Goal: Task Accomplishment & Management: Complete application form

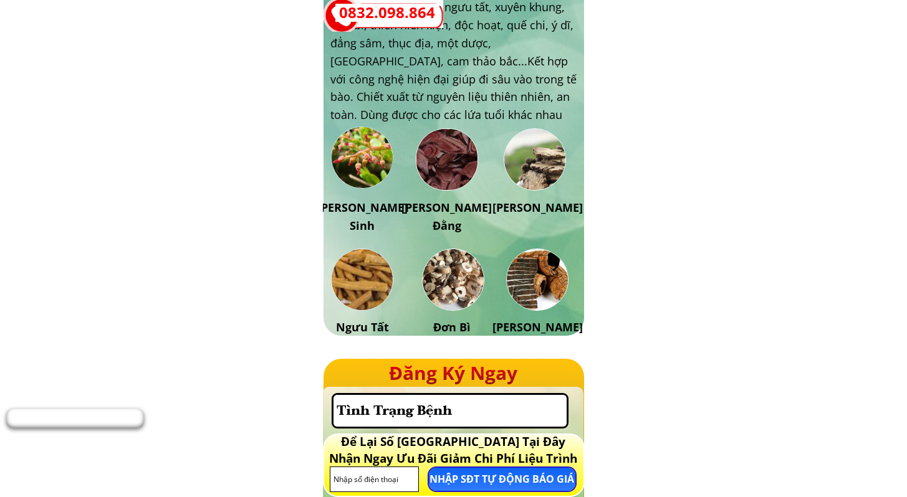
scroll to position [2081, 0]
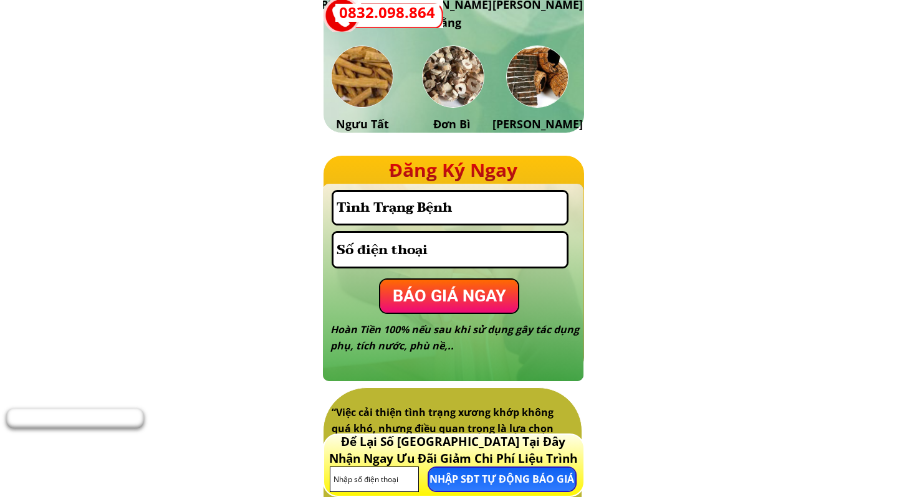
click at [404, 204] on input "text" at bounding box center [450, 208] width 234 height 32
type input "VCL chưa bị tóm à các [DEMOGRAPHIC_DATA], cứ làm đi rồi sẽ được lên đường"
click at [368, 254] on input "tel" at bounding box center [450, 250] width 234 height 34
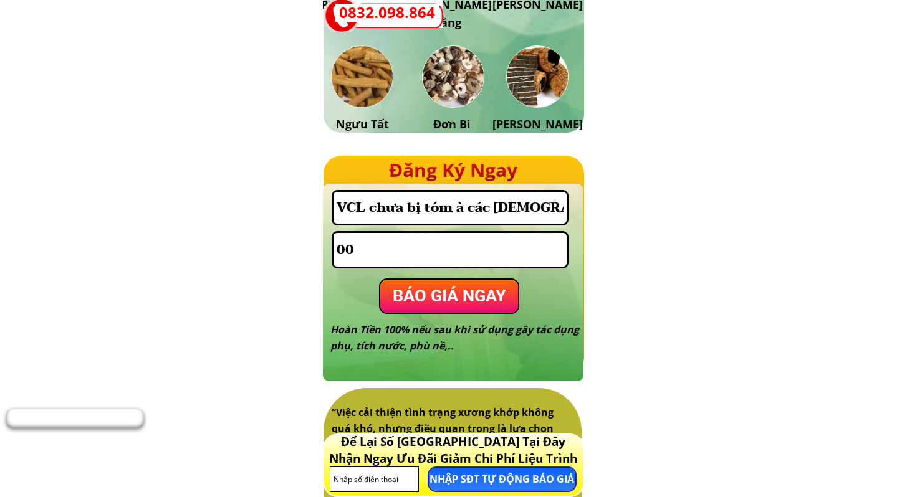
type input "0"
click at [386, 211] on input "VCL chưa bị tóm à các [DEMOGRAPHIC_DATA], cứ làm đi rồi sẽ được lên đường" at bounding box center [450, 208] width 234 height 32
type input "VCL chưa bị tóm à các [DEMOGRAPHIC_DATA], cứ làm đi rồi sẽ được lên đường. Địt …"
click at [410, 249] on input "tel" at bounding box center [450, 250] width 234 height 34
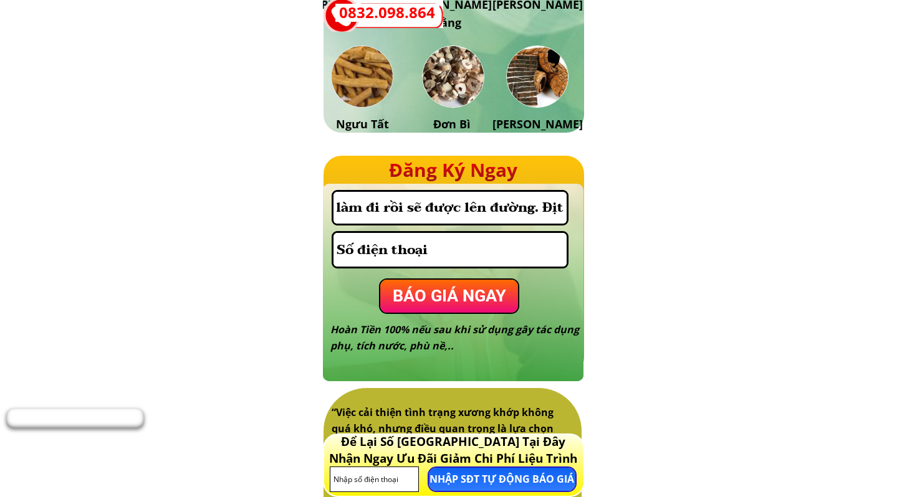
scroll to position [0, 0]
type input "0912345678"
click at [418, 300] on p "BÁO GIÁ NGAY" at bounding box center [449, 296] width 138 height 33
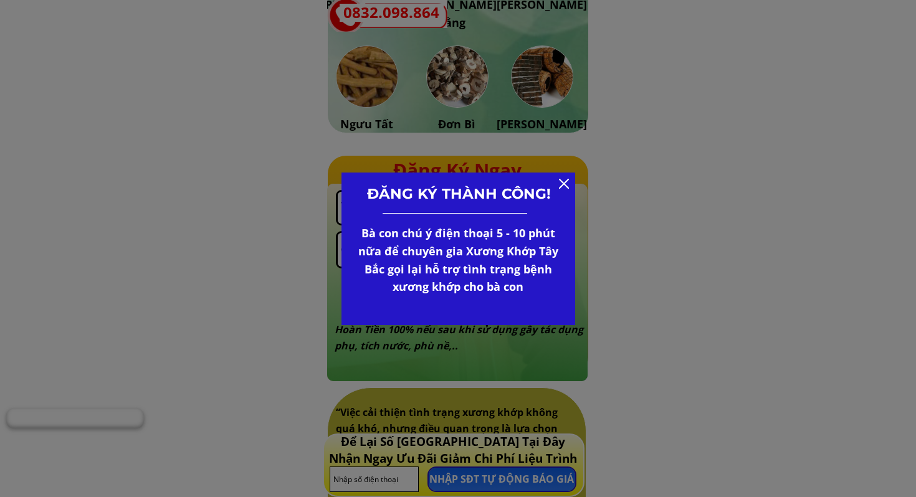
click at [556, 178] on div "ĐĂNG KÝ THÀNH CÔNG! Bà con chú ý điện thoại 5 - 10 phút nữa để chuyên gia Xương…" at bounding box center [458, 249] width 234 height 153
click at [568, 179] on div at bounding box center [564, 184] width 10 height 10
